Goal: Check status: Check status

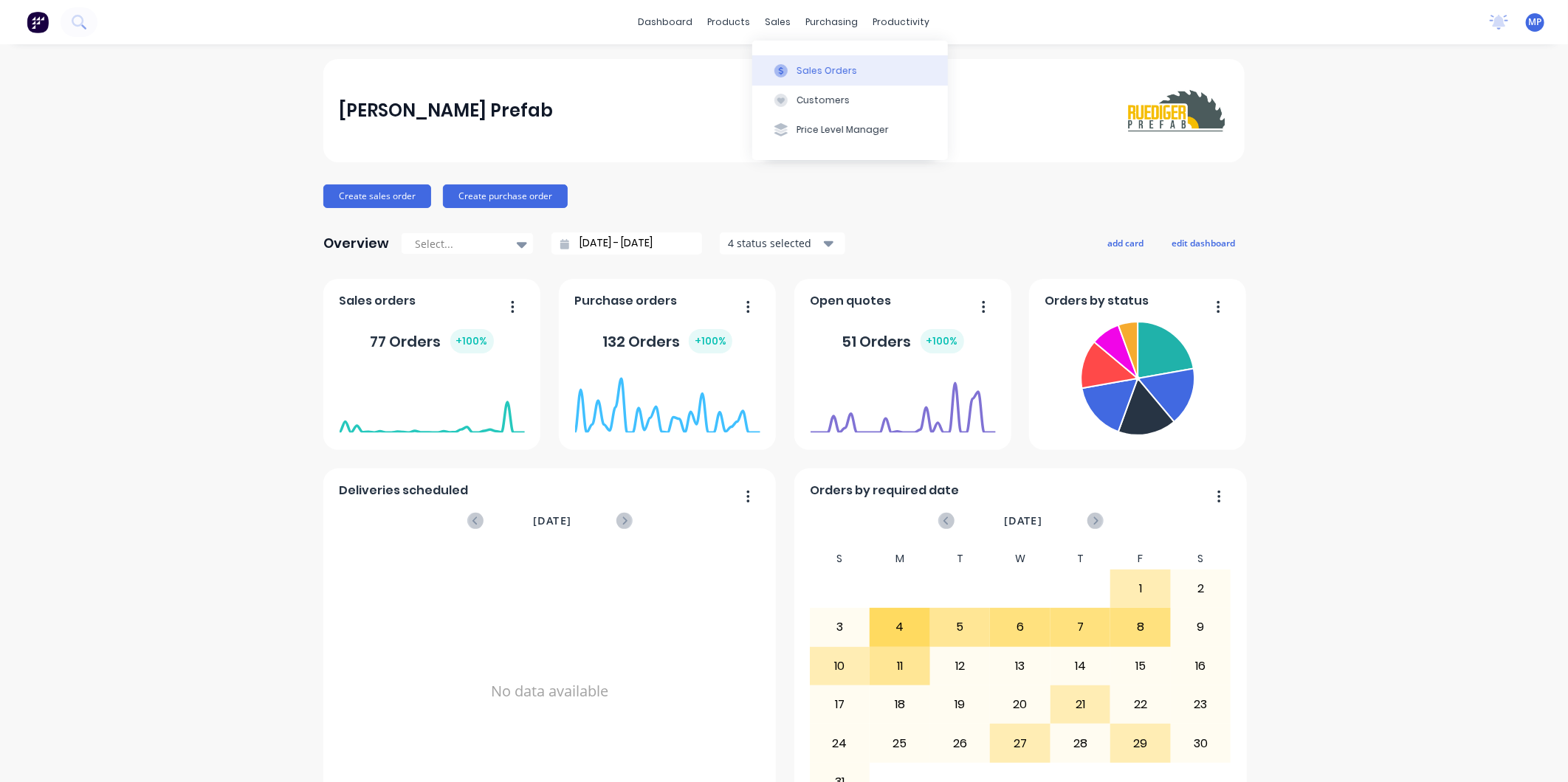
click at [780, 66] on icon at bounding box center [781, 70] width 5 height 8
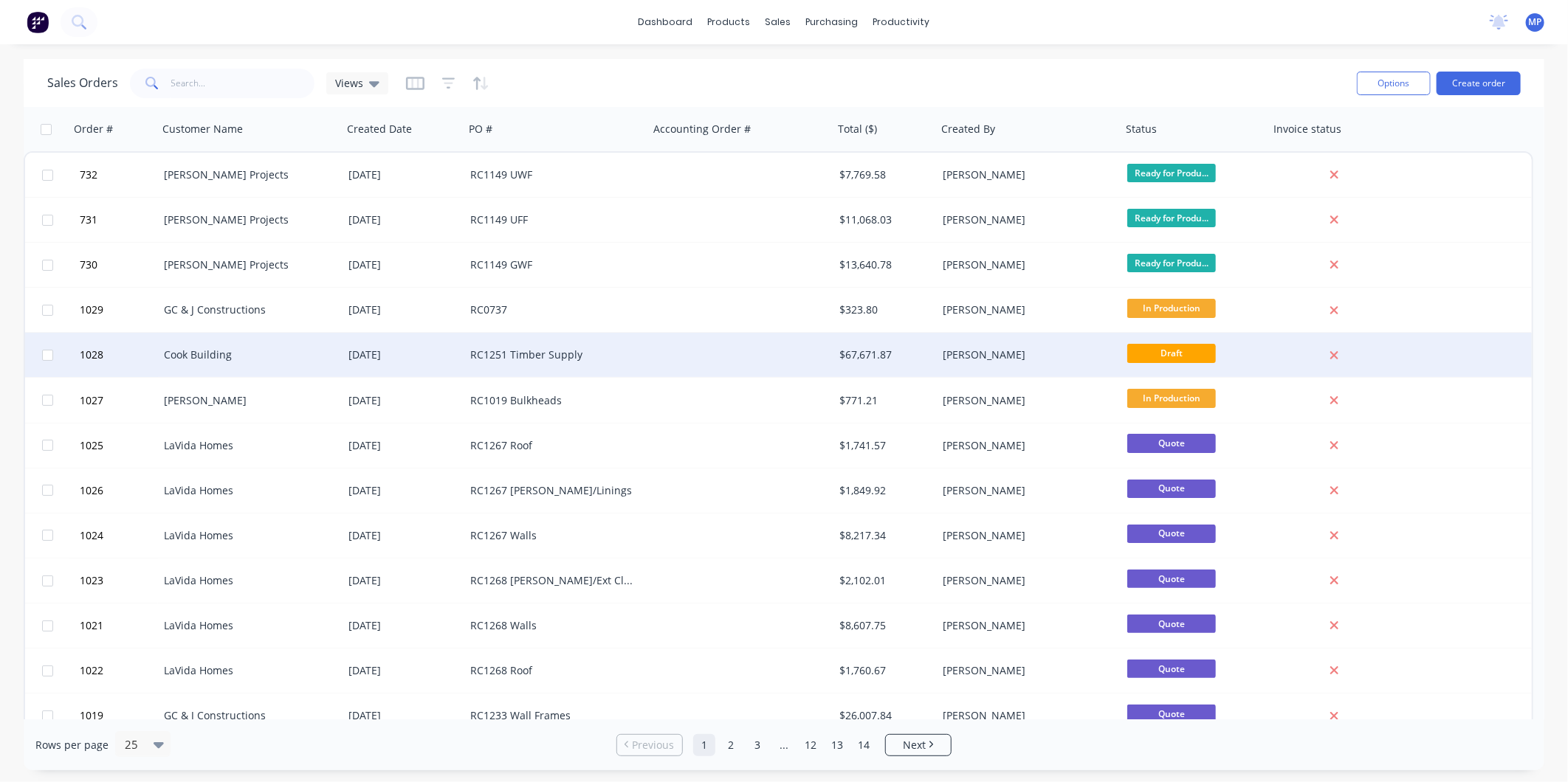
click at [664, 356] on div at bounding box center [741, 355] width 184 height 45
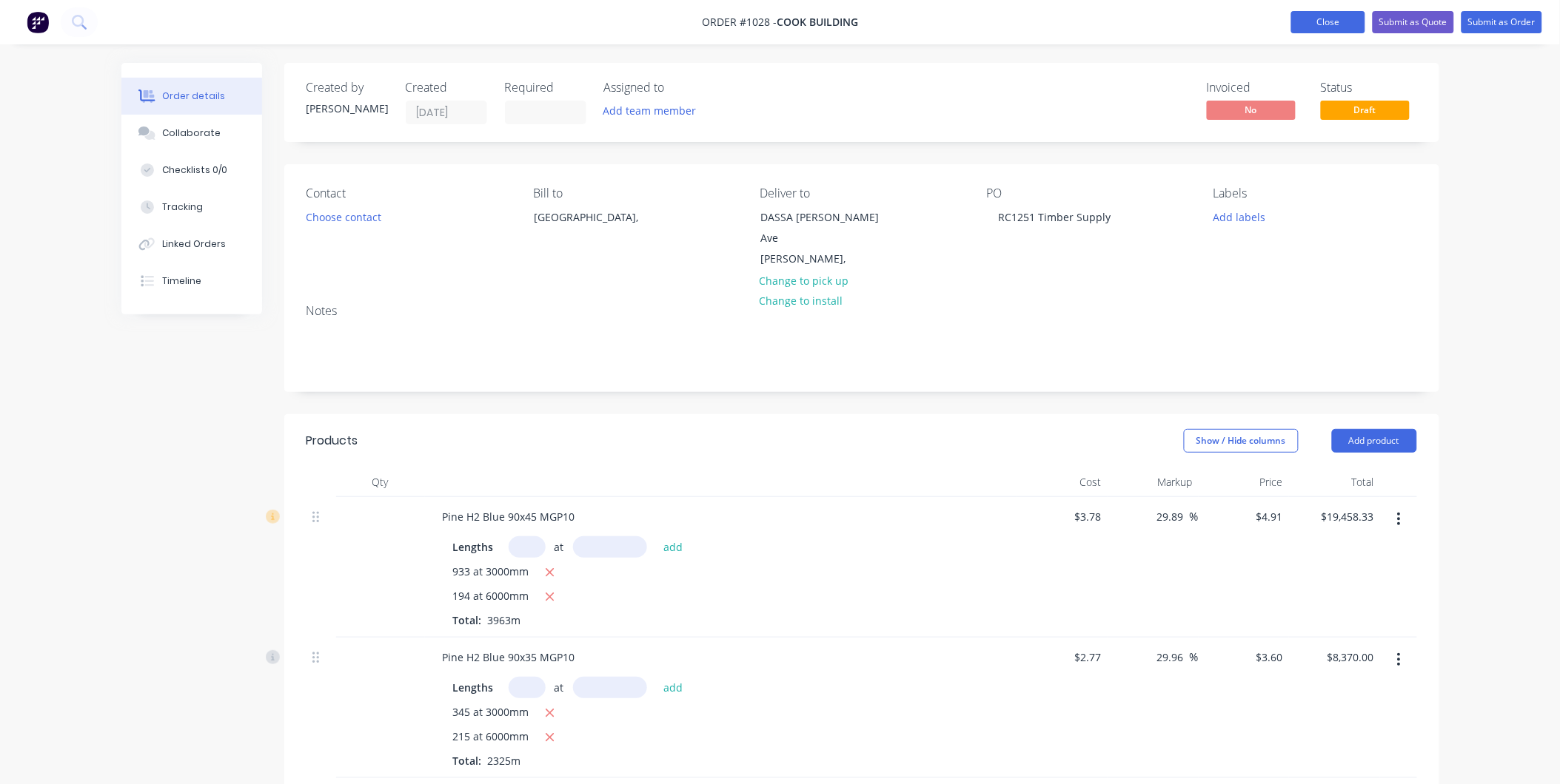
click at [1311, 22] on button "Close" at bounding box center [1328, 22] width 74 height 22
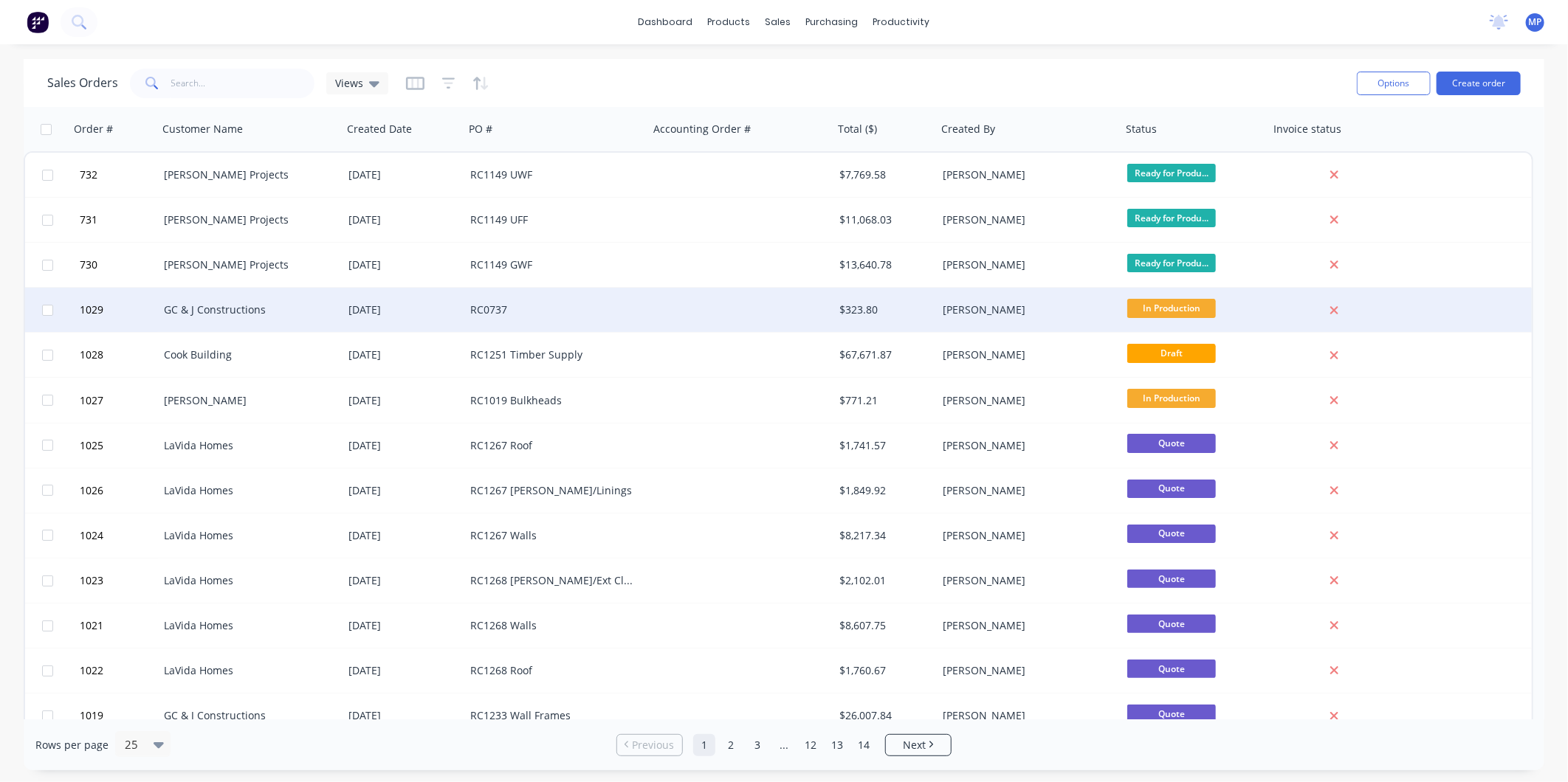
click at [626, 320] on div "RC0737" at bounding box center [556, 309] width 184 height 45
